Goal: Find specific page/section: Find specific page/section

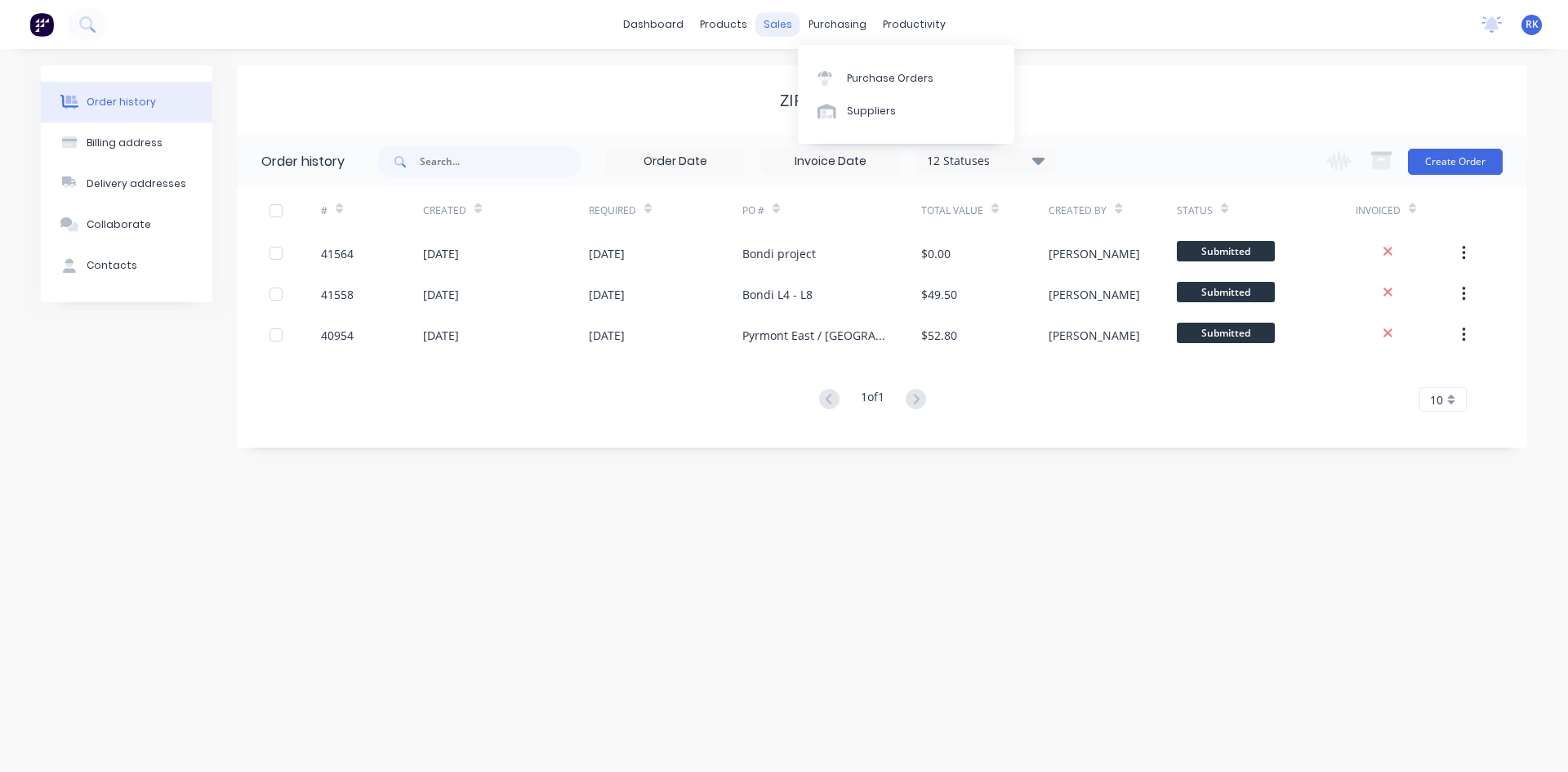
click at [772, 20] on div "sales" at bounding box center [778, 24] width 45 height 25
click at [841, 80] on div "Sales Orders" at bounding box center [837, 78] width 67 height 14
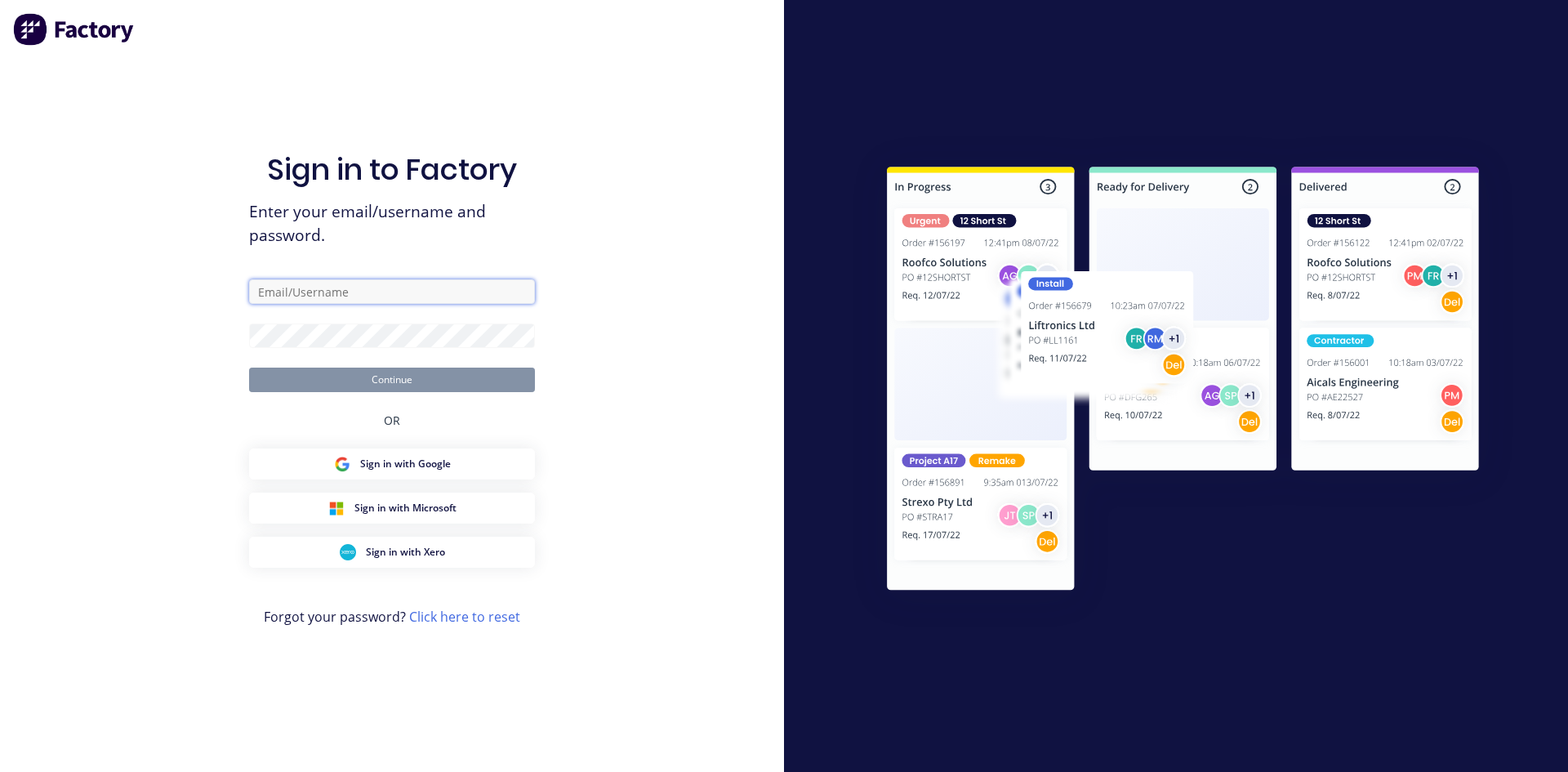
type input "[PERSON_NAME][EMAIL_ADDRESS][DOMAIN_NAME]"
click at [422, 388] on button "Continue" at bounding box center [392, 379] width 286 height 25
